Goal: Information Seeking & Learning: Learn about a topic

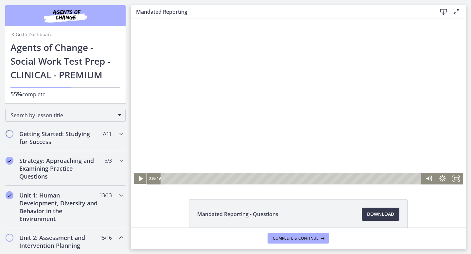
scroll to position [187, 0]
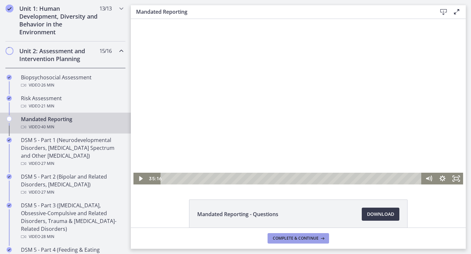
click at [281, 238] on span "Complete & continue" at bounding box center [296, 238] width 46 height 5
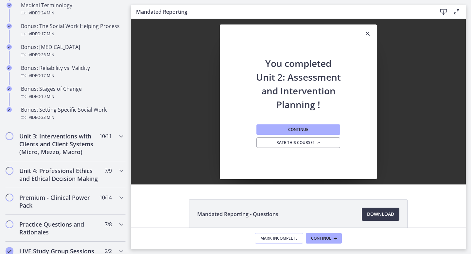
scroll to position [556, 0]
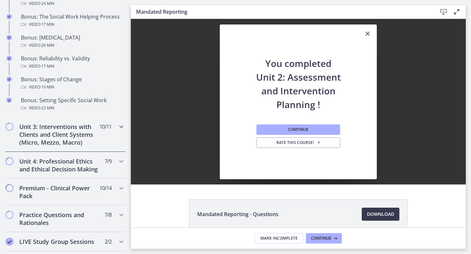
click at [78, 125] on h2 "Unit 3: Interventions with Clients and Client Systems (Micro, Mezzo, Macro)" at bounding box center [59, 135] width 80 height 24
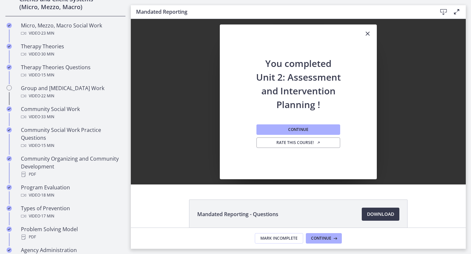
scroll to position [271, 0]
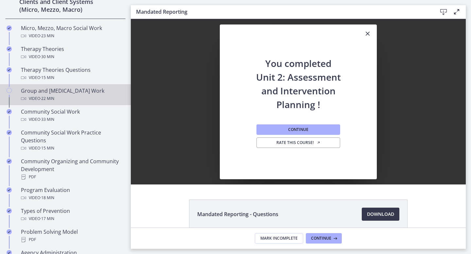
click at [80, 93] on div "Group and [MEDICAL_DATA] Work Video · 22 min" at bounding box center [72, 95] width 102 height 16
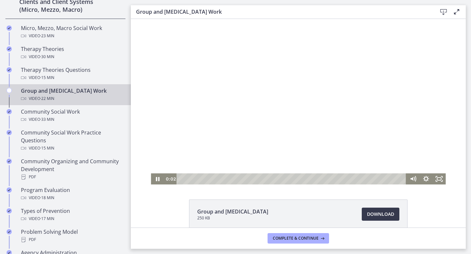
click at [190, 179] on div "Playbar" at bounding box center [292, 179] width 222 height 11
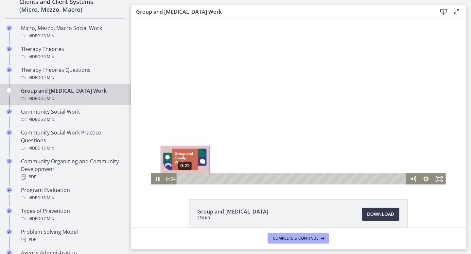
click at [185, 179] on div "0:22" at bounding box center [292, 179] width 222 height 11
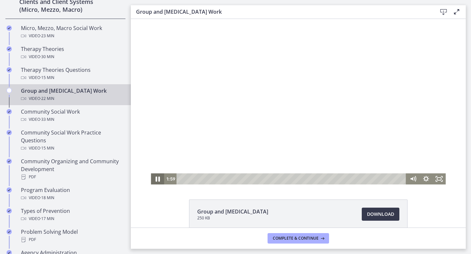
click at [156, 178] on icon "Pause" at bounding box center [157, 179] width 4 height 5
click at [151, 174] on button "Play Video" at bounding box center [157, 179] width 13 height 11
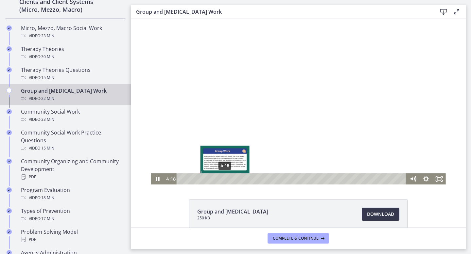
click at [225, 179] on div "4:18" at bounding box center [292, 179] width 222 height 11
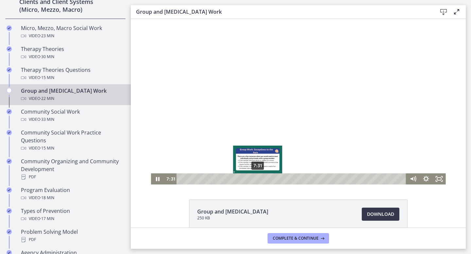
click at [258, 178] on div "7:31" at bounding box center [292, 179] width 222 height 11
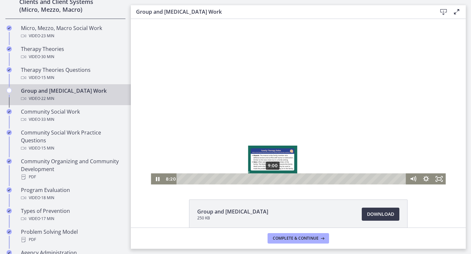
click at [273, 180] on div "9:00" at bounding box center [292, 179] width 222 height 11
click at [280, 179] on div "9:45" at bounding box center [292, 179] width 222 height 11
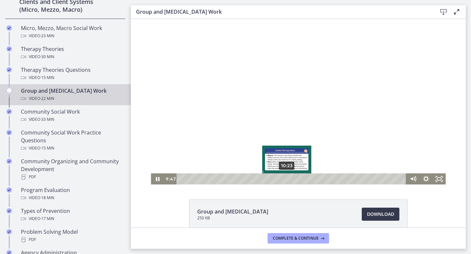
click at [287, 178] on div "10:23" at bounding box center [292, 179] width 222 height 11
click at [297, 178] on div "11:23" at bounding box center [292, 179] width 222 height 11
